Goal: Navigation & Orientation: Go to known website

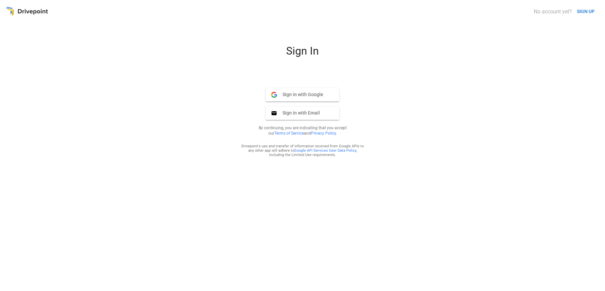
click at [309, 98] on button "Sign in with Google Google" at bounding box center [303, 94] width 74 height 13
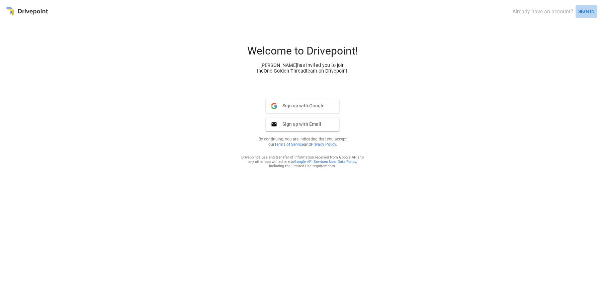
click at [583, 11] on button "SIGN IN" at bounding box center [586, 11] width 22 height 12
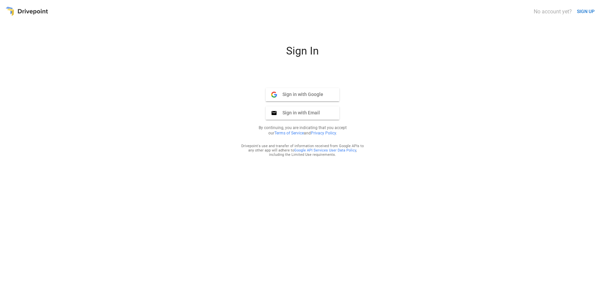
click at [290, 96] on span "Sign in with Google" at bounding box center [300, 94] width 46 height 6
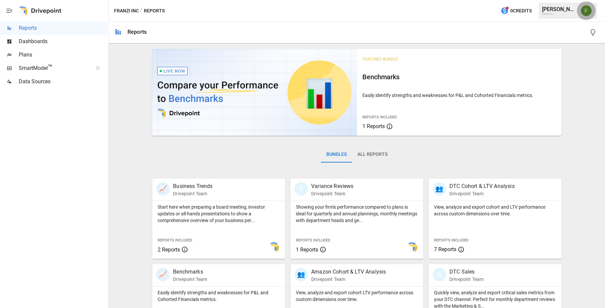
click at [589, 11] on img "Franzi Ibscher" at bounding box center [586, 10] width 11 height 11
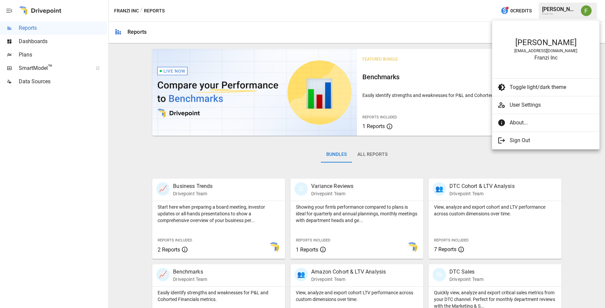
click at [412, 32] on div at bounding box center [302, 154] width 605 height 308
